Goal: Information Seeking & Learning: Learn about a topic

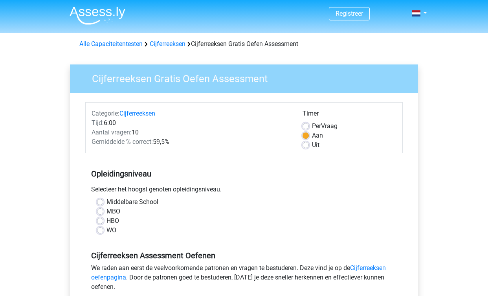
click at [106, 220] on label "HBO" at bounding box center [112, 220] width 13 height 9
click at [98, 220] on input "HBO" at bounding box center [100, 220] width 6 height 8
radio input "true"
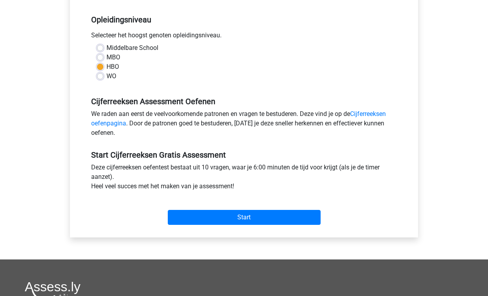
scroll to position [162, 0]
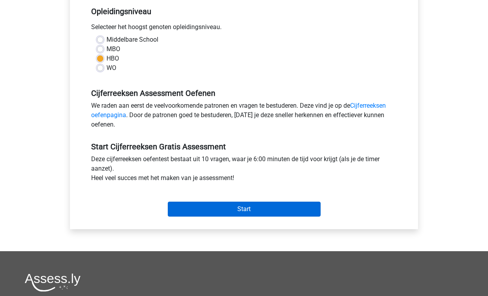
click at [218, 207] on input "Start" at bounding box center [244, 208] width 153 height 15
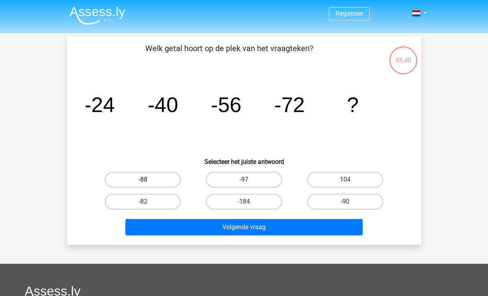
click at [134, 183] on label "-88" at bounding box center [143, 180] width 76 height 16
click at [143, 183] on input "-88" at bounding box center [145, 181] width 5 height 5
radio input "true"
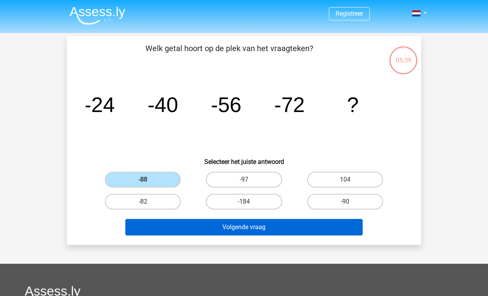
click at [247, 231] on button "Volgende vraag" at bounding box center [244, 227] width 238 height 16
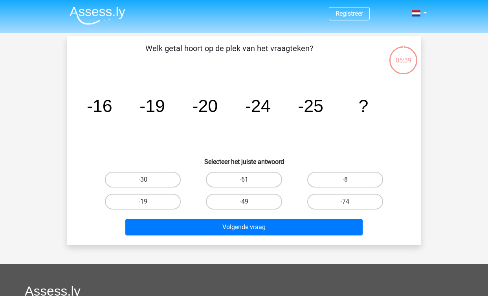
scroll to position [36, 0]
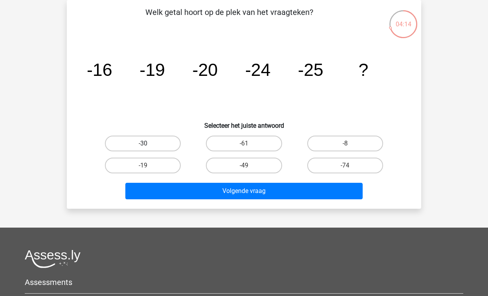
click at [164, 141] on label "-30" at bounding box center [143, 143] width 76 height 16
click at [148, 143] on input "-30" at bounding box center [145, 145] width 5 height 5
radio input "true"
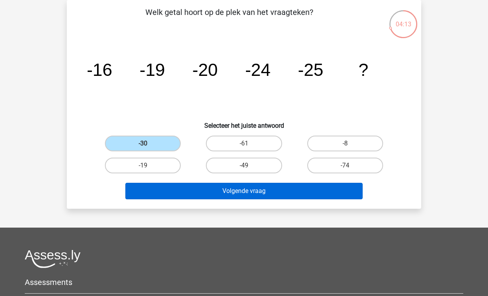
click at [210, 188] on button "Volgende vraag" at bounding box center [244, 191] width 238 height 16
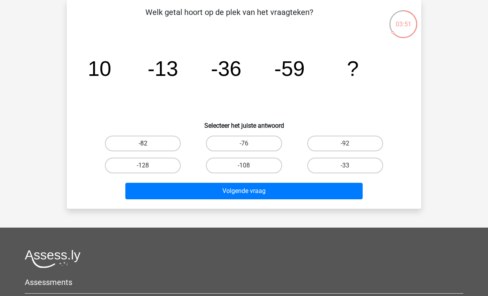
click at [148, 145] on label "-82" at bounding box center [143, 143] width 76 height 16
click at [148, 145] on input "-82" at bounding box center [145, 145] width 5 height 5
radio input "true"
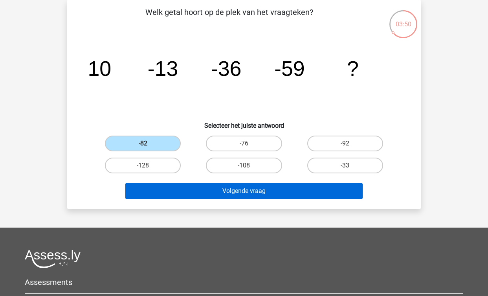
click at [231, 188] on button "Volgende vraag" at bounding box center [244, 191] width 238 height 16
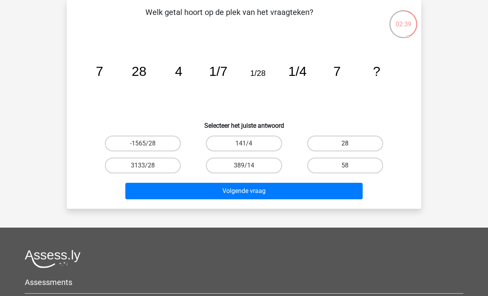
click at [338, 146] on label "28" at bounding box center [345, 143] width 76 height 16
click at [345, 146] on input "28" at bounding box center [347, 145] width 5 height 5
radio input "true"
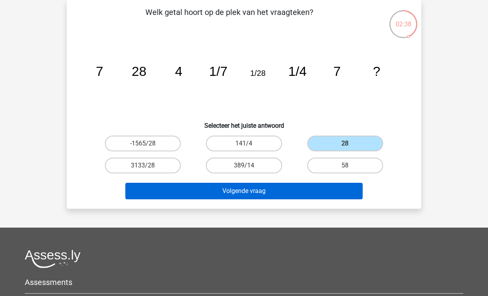
click at [309, 183] on button "Volgende vraag" at bounding box center [244, 191] width 238 height 16
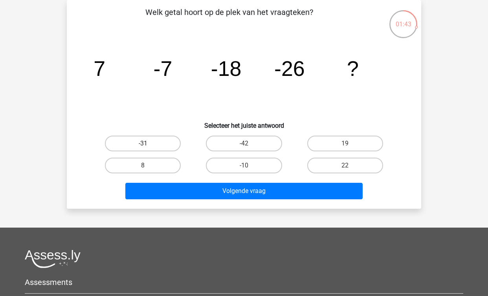
click at [172, 143] on label "-31" at bounding box center [143, 143] width 76 height 16
click at [148, 143] on input "-31" at bounding box center [145, 145] width 5 height 5
radio input "true"
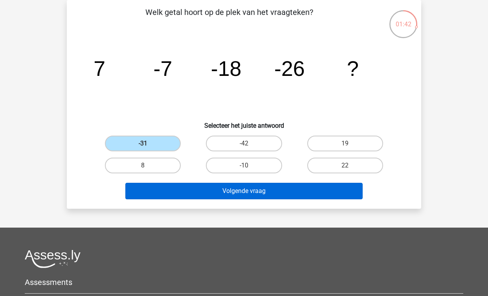
click at [232, 188] on button "Volgende vraag" at bounding box center [244, 191] width 238 height 16
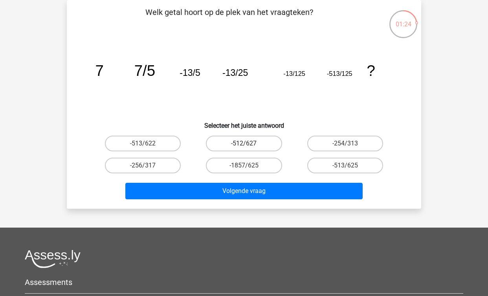
click at [259, 143] on label "-512/627" at bounding box center [244, 143] width 76 height 16
click at [249, 143] on input "-512/627" at bounding box center [246, 145] width 5 height 5
radio input "true"
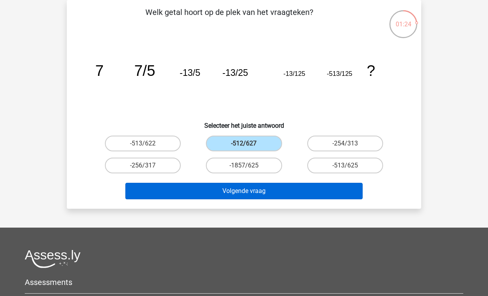
click at [256, 193] on button "Volgende vraag" at bounding box center [244, 191] width 238 height 16
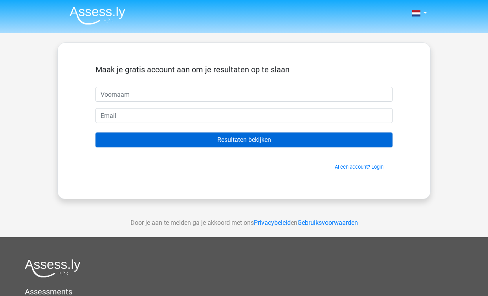
click at [287, 136] on input "Resultaten bekijken" at bounding box center [243, 139] width 297 height 15
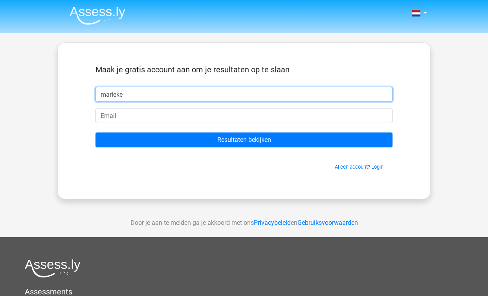
type input "marieke"
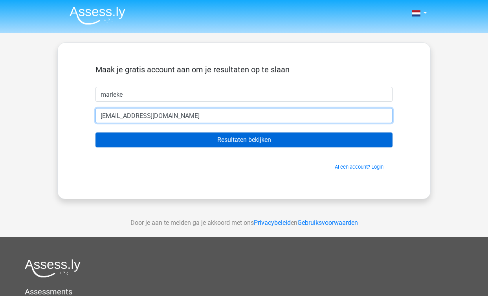
type input "[EMAIL_ADDRESS][DOMAIN_NAME]"
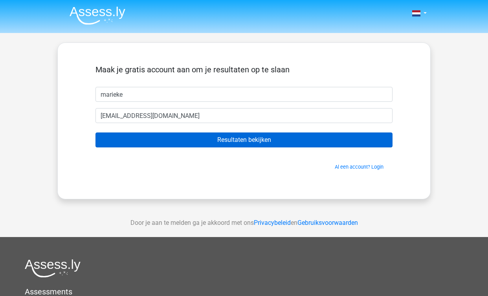
click at [250, 139] on input "Resultaten bekijken" at bounding box center [243, 139] width 297 height 15
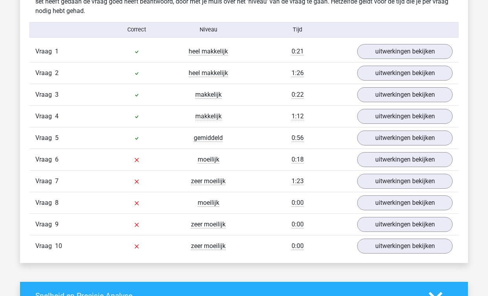
scroll to position [637, 0]
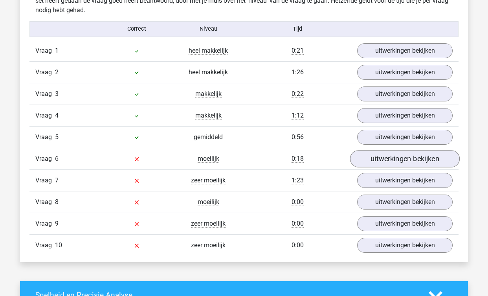
click at [402, 162] on link "uitwerkingen bekijken" at bounding box center [405, 158] width 110 height 17
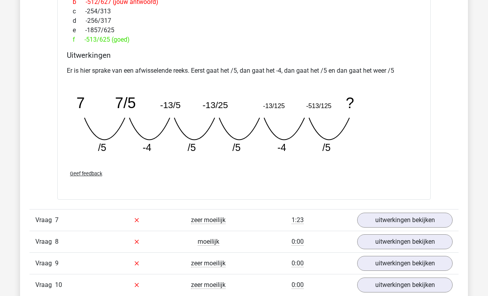
scroll to position [967, 0]
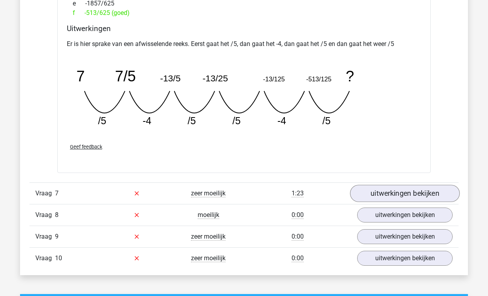
click at [439, 190] on link "uitwerkingen bekijken" at bounding box center [405, 193] width 110 height 17
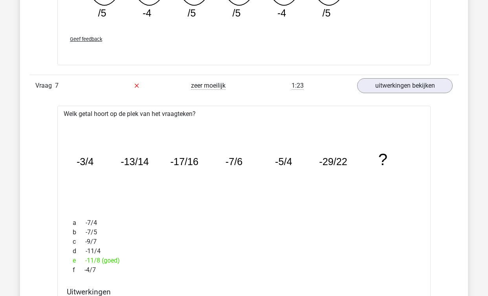
scroll to position [1043, 0]
